Goal: Transaction & Acquisition: Obtain resource

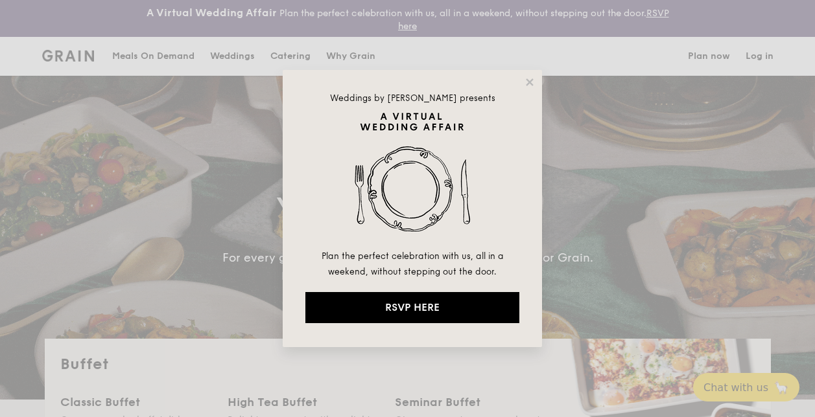
select select
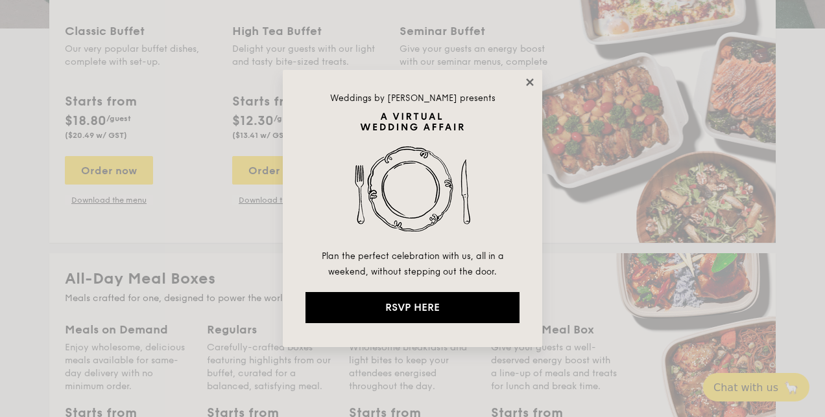
click at [530, 80] on icon at bounding box center [529, 81] width 7 height 7
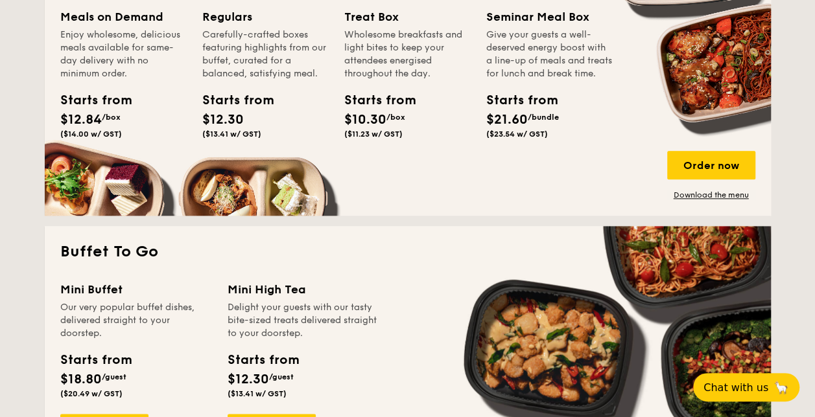
scroll to position [555, 0]
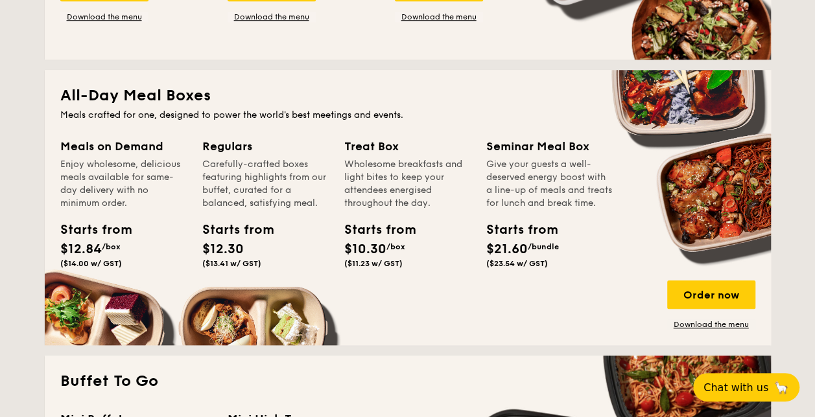
click at [550, 151] on div "Seminar Meal Box" at bounding box center [549, 146] width 126 height 18
click at [700, 296] on div "Order now" at bounding box center [711, 295] width 88 height 29
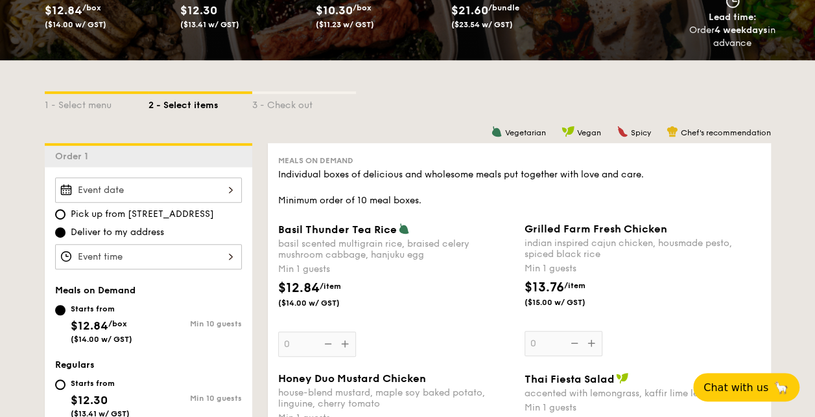
scroll to position [324, 0]
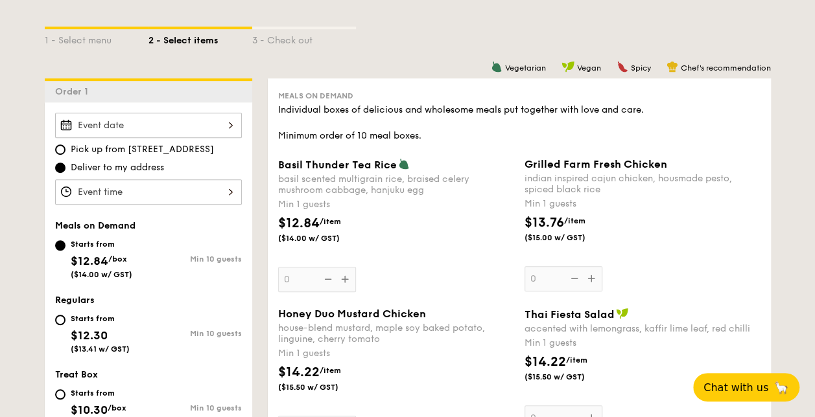
click at [228, 189] on div at bounding box center [148, 192] width 187 height 25
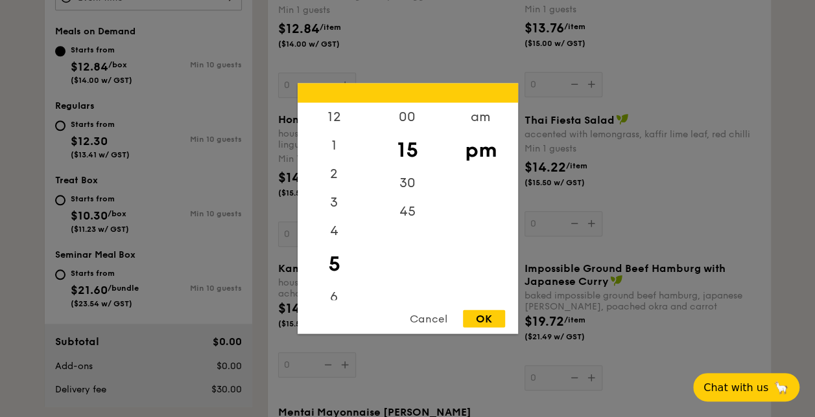
scroll to position [130, 0]
click at [345, 172] on div "6" at bounding box center [334, 173] width 73 height 38
click at [338, 168] on div "6" at bounding box center [334, 164] width 73 height 38
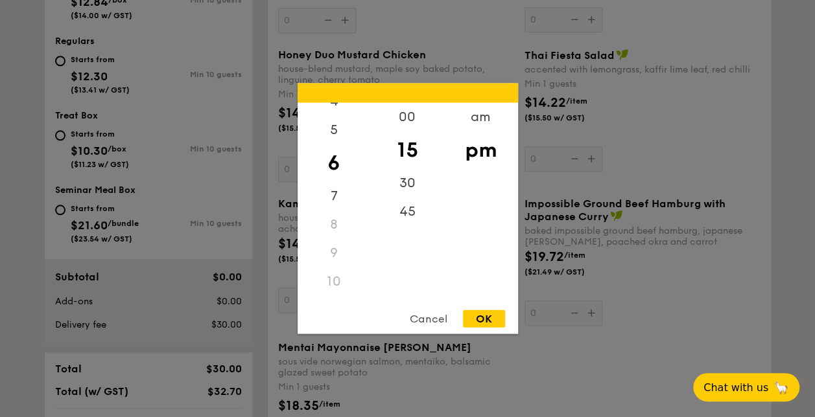
click at [487, 316] on div "OK" at bounding box center [484, 319] width 42 height 18
type input "6:15PM"
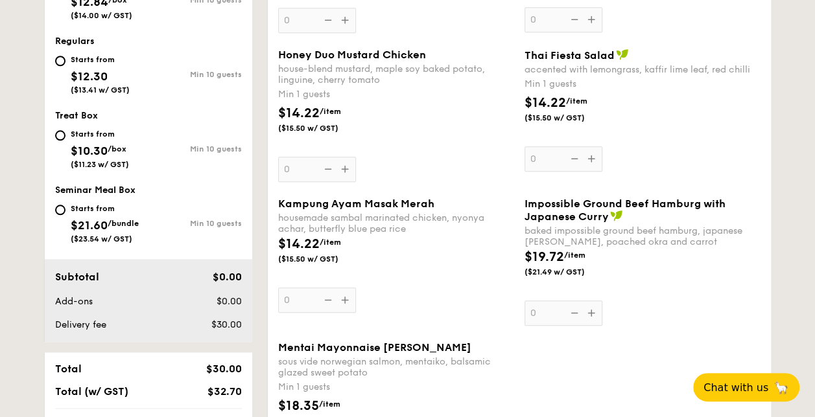
scroll to position [519, 0]
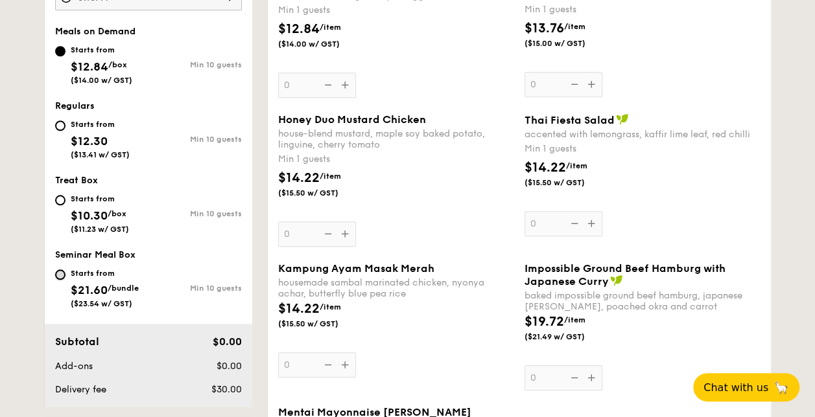
click at [58, 270] on input "Starts from $21.60 /bundle ($23.54 w/ GST) Min 10 guests" at bounding box center [60, 275] width 10 height 10
radio input "true"
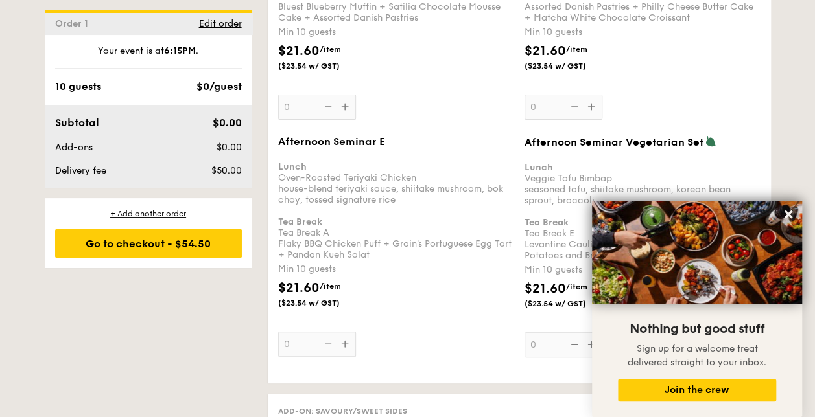
scroll to position [2463, 0]
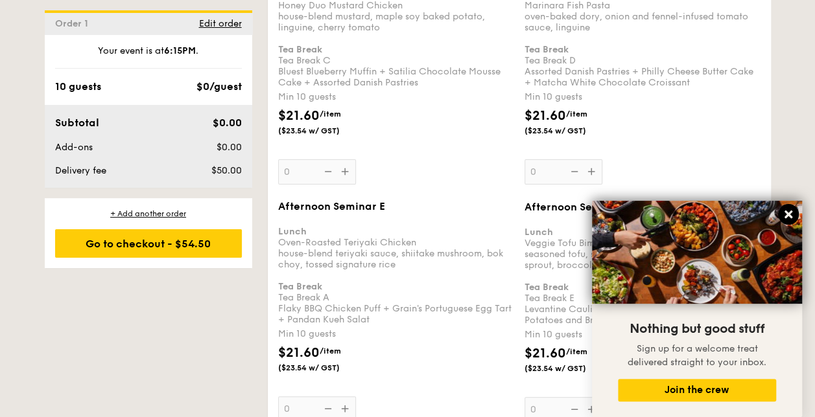
click at [788, 212] on icon at bounding box center [788, 215] width 12 height 12
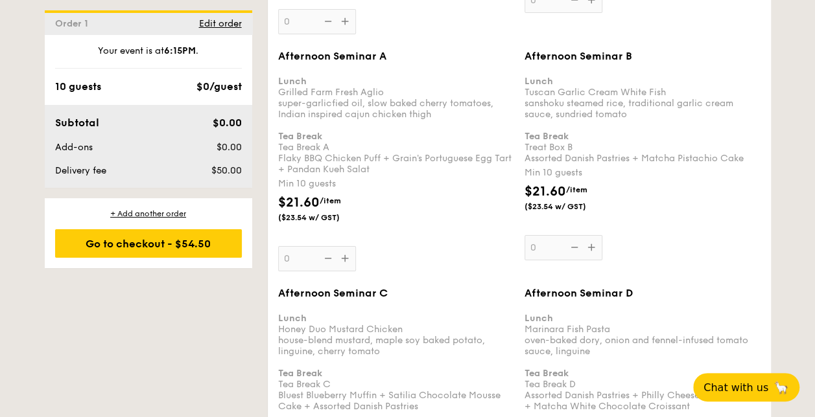
scroll to position [2074, 0]
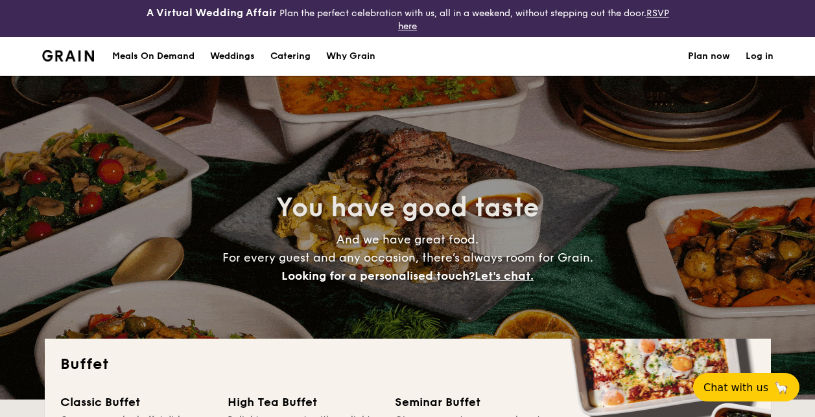
select select
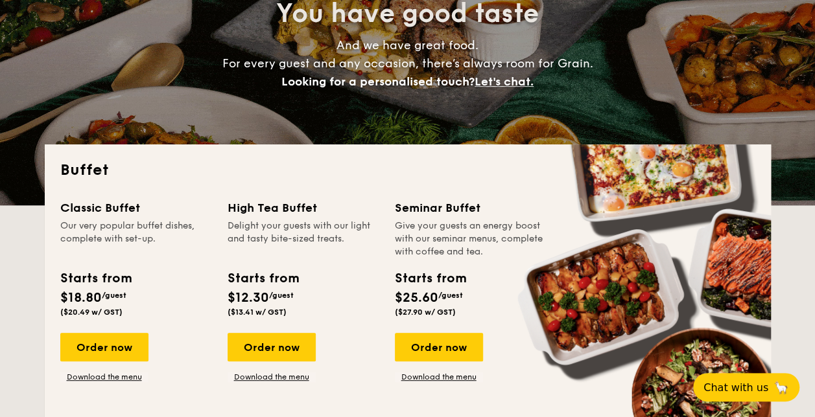
scroll to position [259, 0]
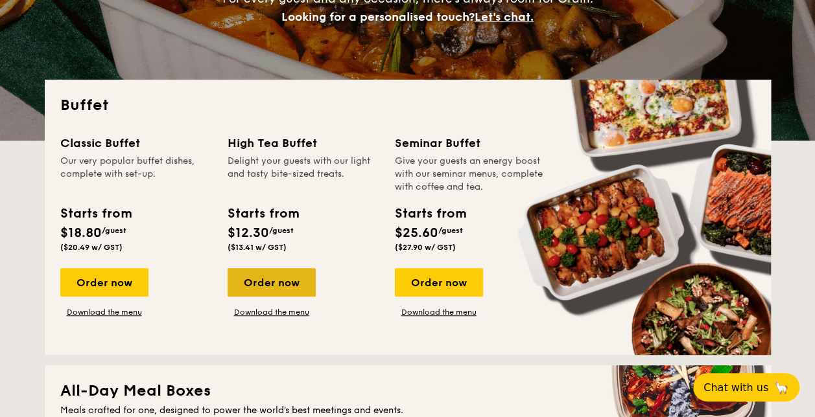
click at [278, 278] on div "Order now" at bounding box center [272, 282] width 88 height 29
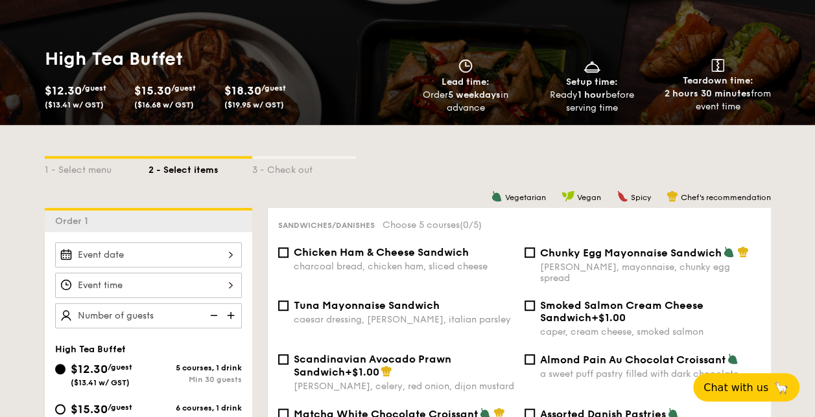
scroll to position [324, 0]
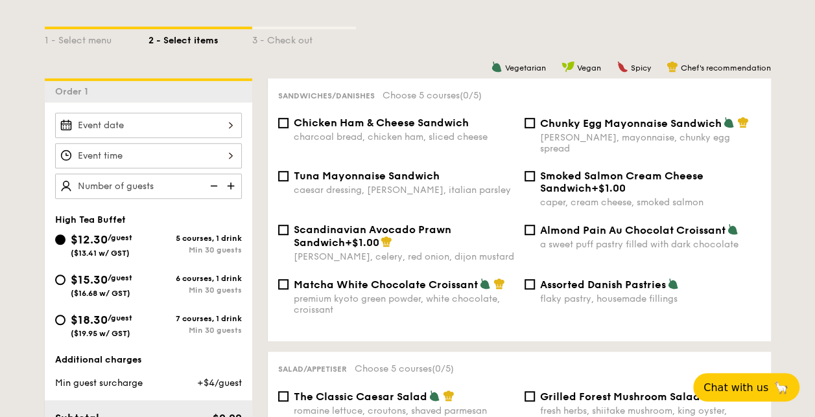
select select
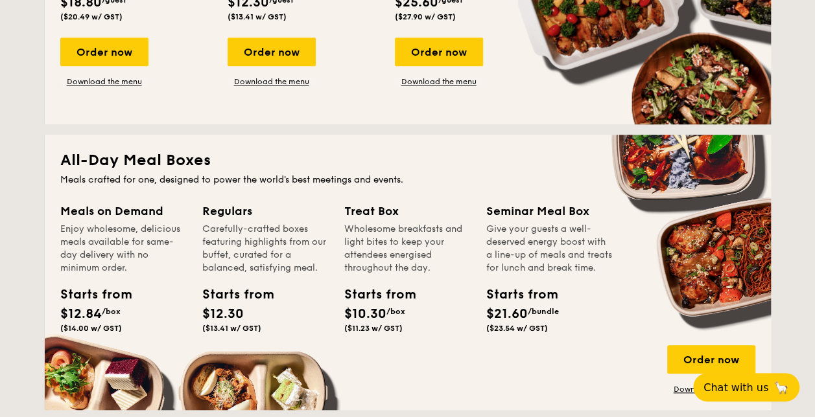
scroll to position [555, 0]
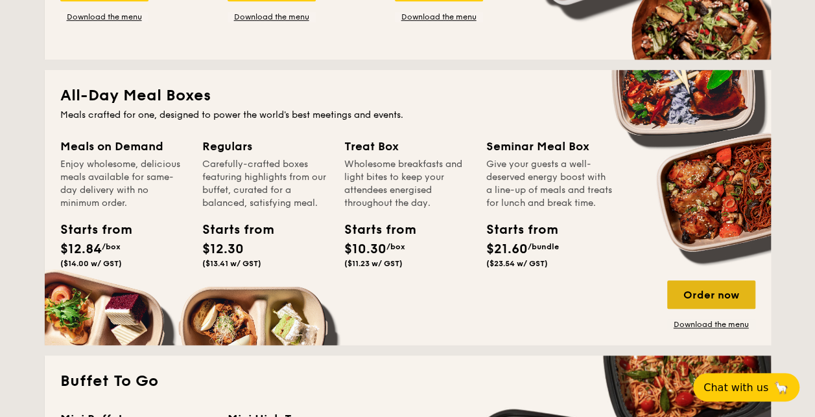
click at [696, 284] on div "Order now" at bounding box center [711, 295] width 88 height 29
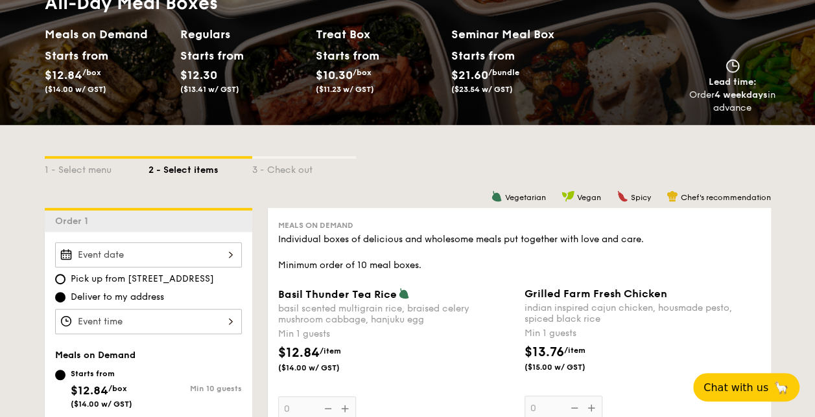
scroll to position [65, 0]
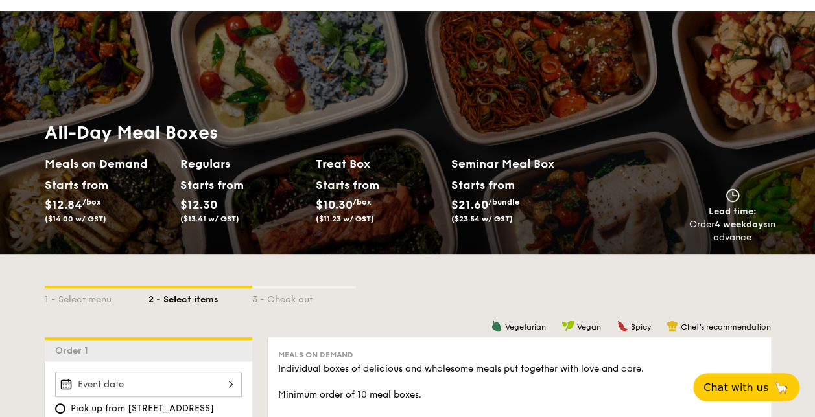
click at [108, 159] on h2 "Meals on Demand" at bounding box center [107, 164] width 125 height 18
select select
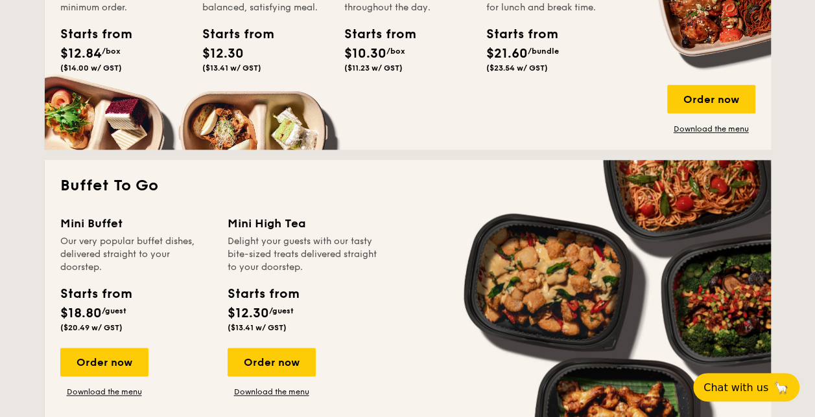
scroll to position [491, 0]
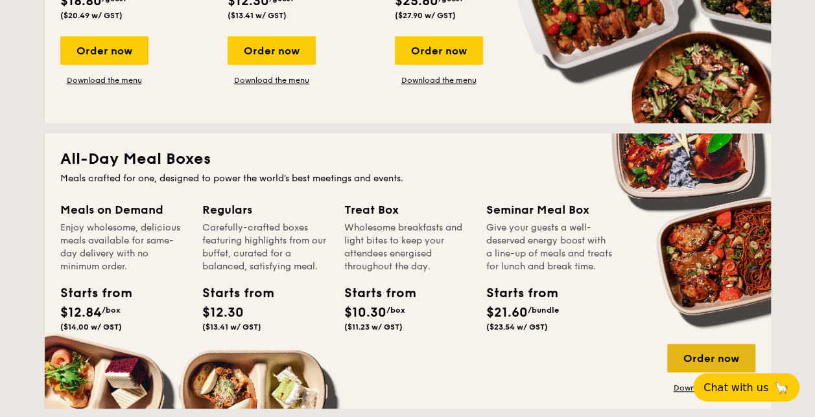
click at [705, 353] on div "Order now" at bounding box center [711, 358] width 88 height 29
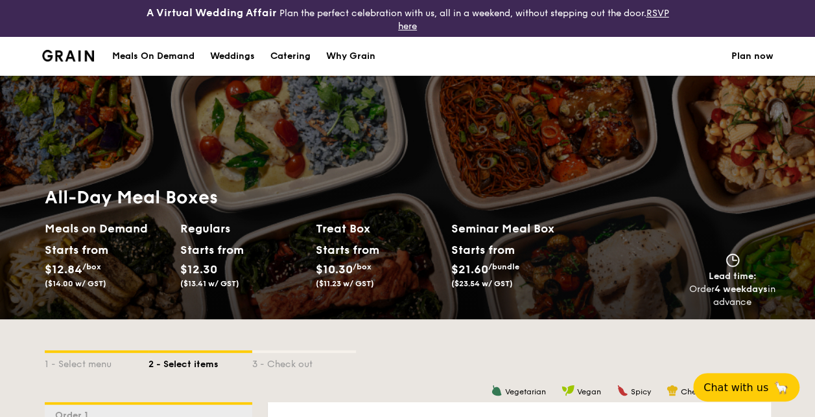
click at [215, 225] on h2 "Regulars" at bounding box center [242, 229] width 125 height 18
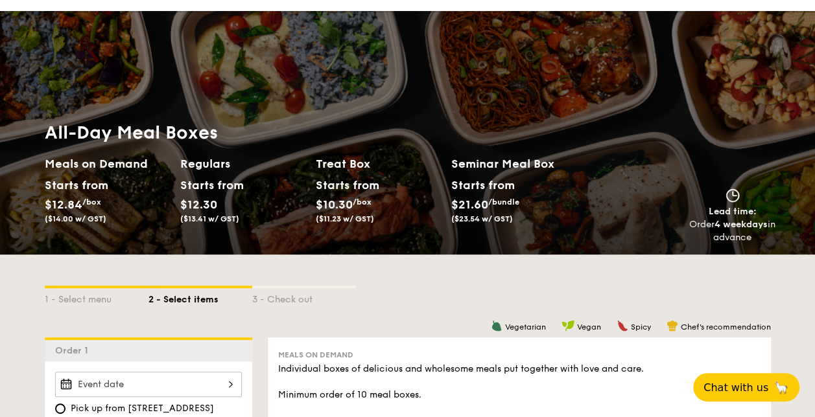
scroll to position [130, 0]
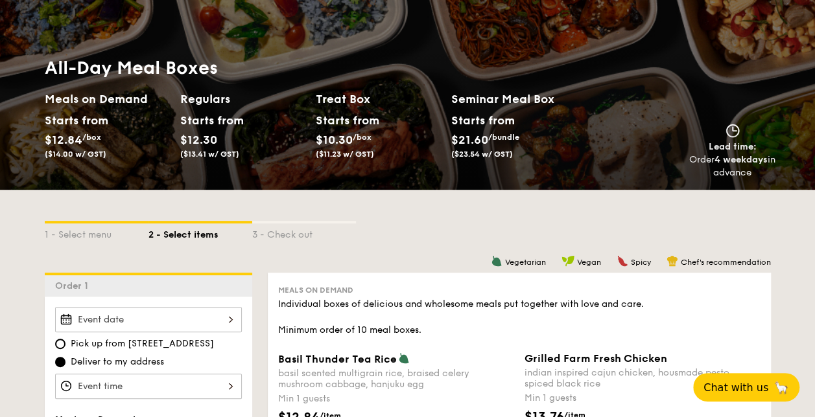
click at [493, 97] on h2 "Seminar Meal Box" at bounding box center [518, 99] width 135 height 18
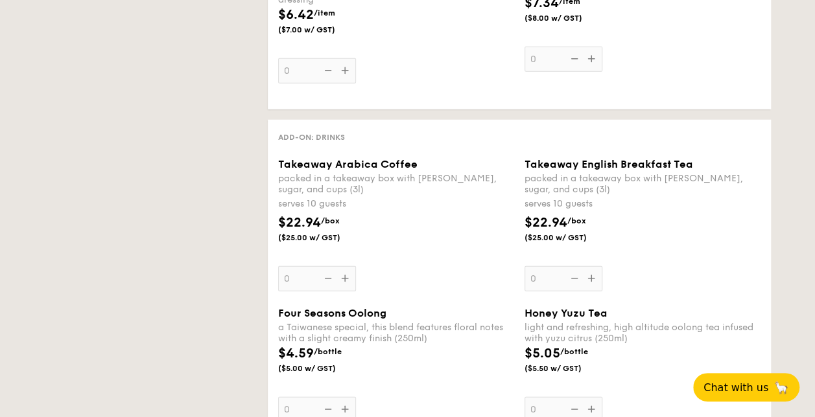
select select
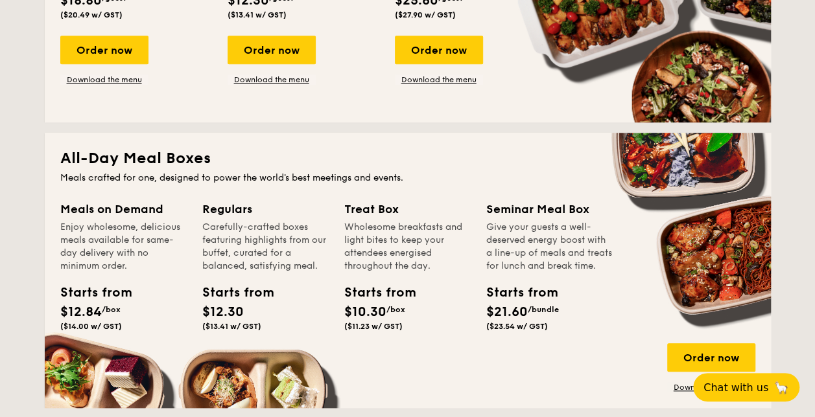
scroll to position [557, 0]
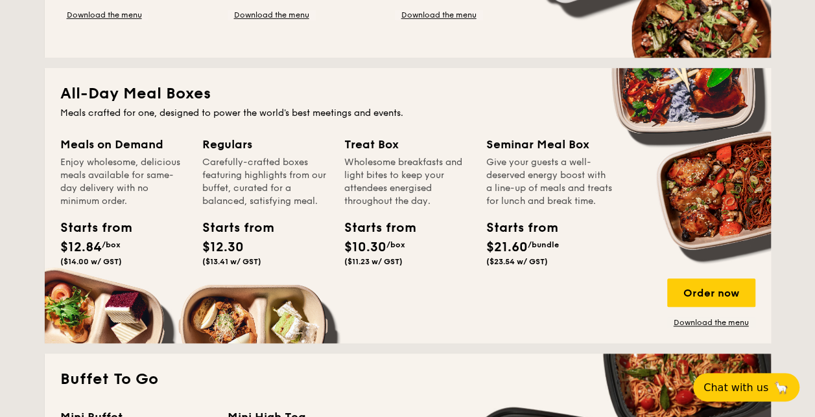
click at [493, 148] on div "Seminar Meal Box" at bounding box center [549, 144] width 126 height 18
click at [523, 145] on div "Seminar Meal Box" at bounding box center [549, 144] width 126 height 18
click at [732, 322] on link "Download the menu" at bounding box center [711, 323] width 88 height 10
